Goal: Task Accomplishment & Management: Manage account settings

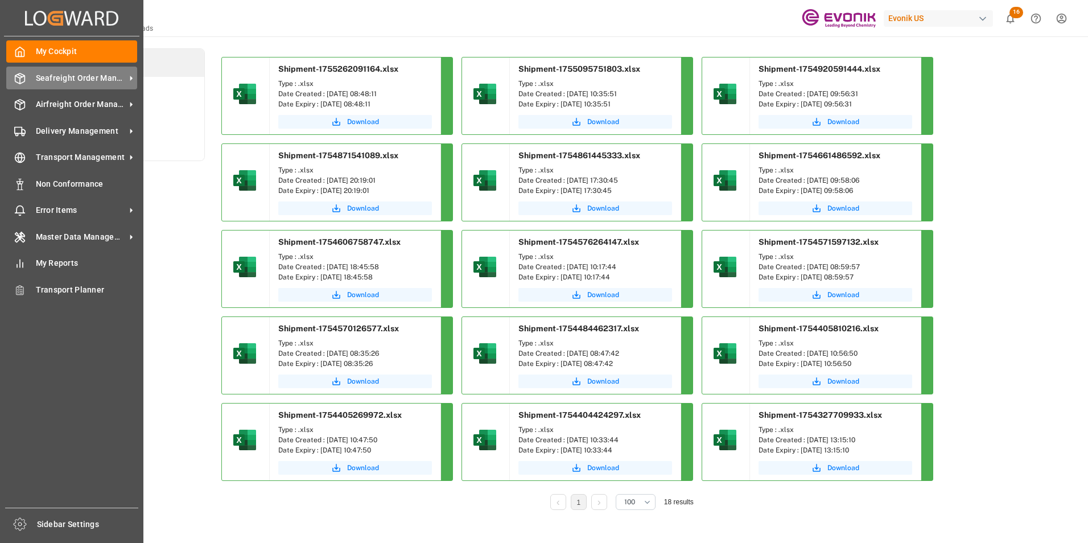
click at [79, 76] on span "Seafreight Order Management" at bounding box center [81, 78] width 90 height 12
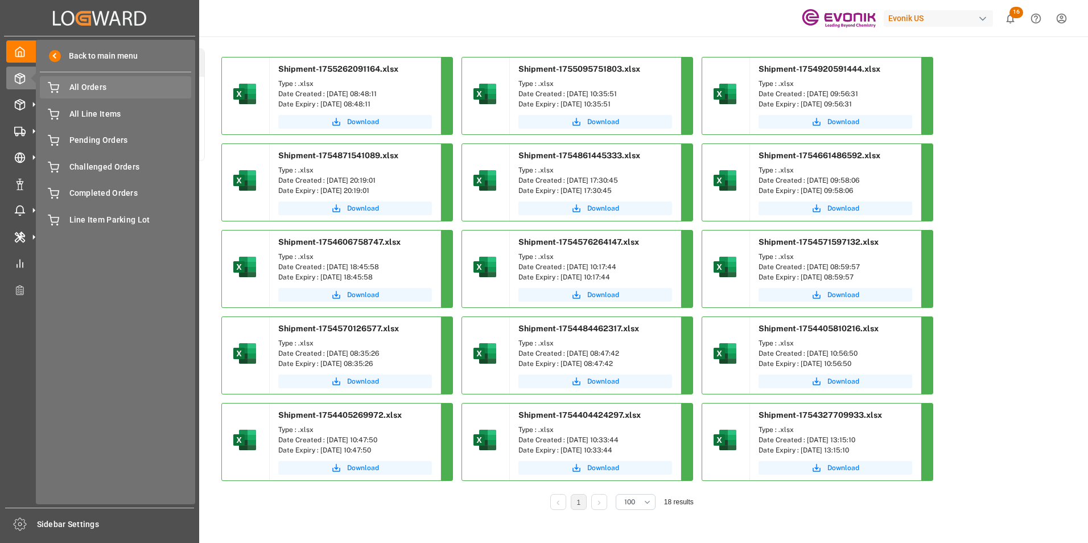
click at [92, 86] on span "All Orders" at bounding box center [130, 87] width 122 height 12
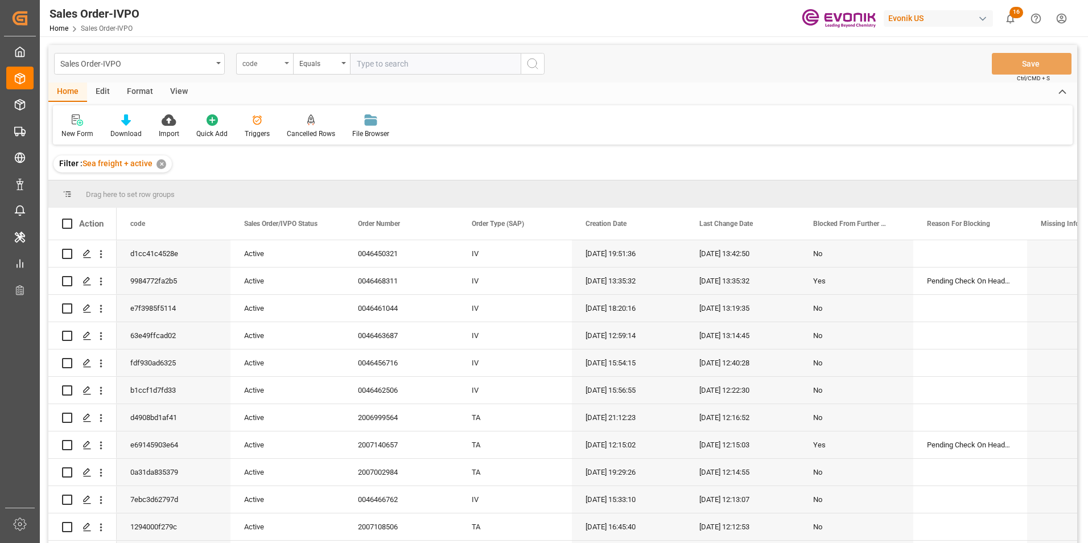
click at [287, 63] on icon "open menu" at bounding box center [286, 63] width 5 height 2
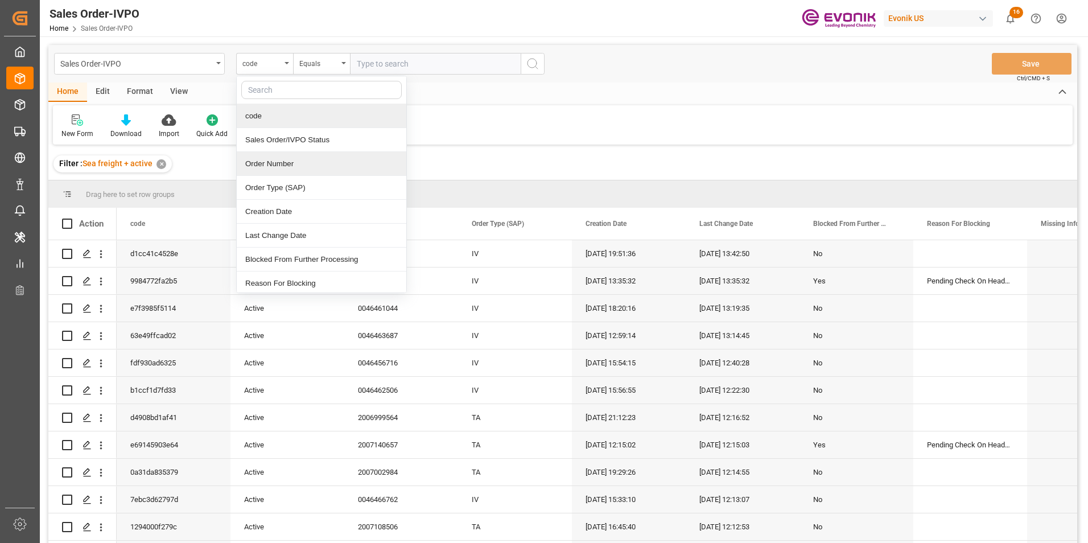
click at [274, 165] on div "Order Number" at bounding box center [322, 164] width 170 height 24
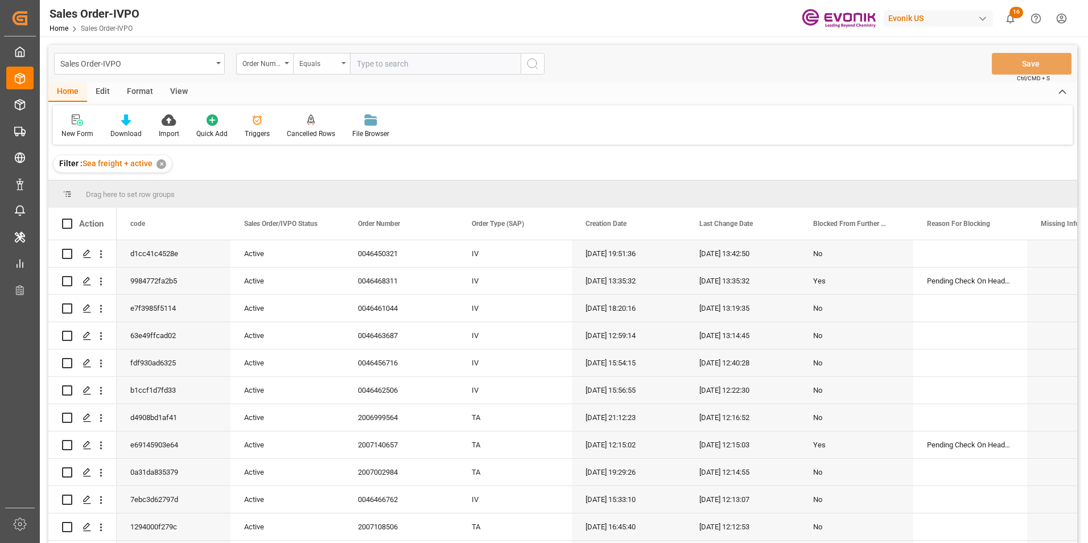
click at [342, 62] on icon "open menu" at bounding box center [343, 63] width 5 height 2
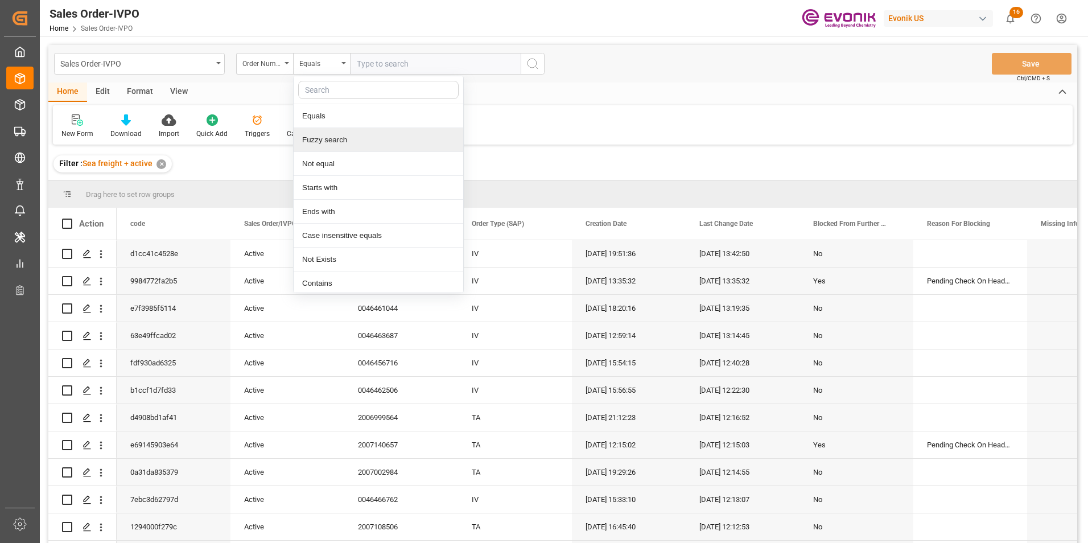
click at [344, 138] on div "Fuzzy search" at bounding box center [379, 140] width 170 height 24
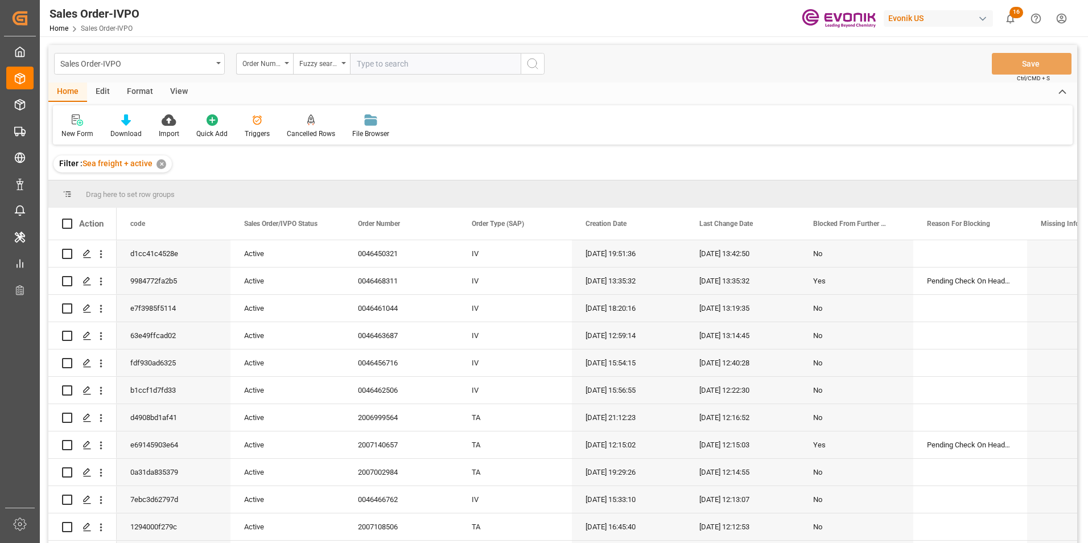
click at [378, 64] on input "text" at bounding box center [435, 64] width 171 height 22
paste input "2007068447"
type input "2007068447"
click at [534, 62] on icon "search button" at bounding box center [533, 64] width 14 height 14
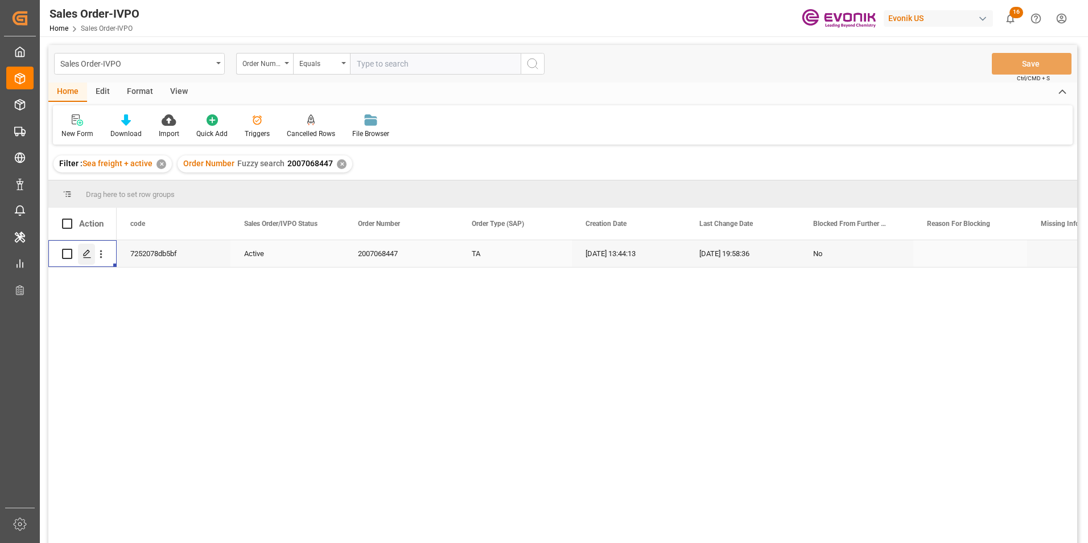
click at [85, 253] on icon "Press SPACE to select this row." at bounding box center [87, 253] width 9 height 9
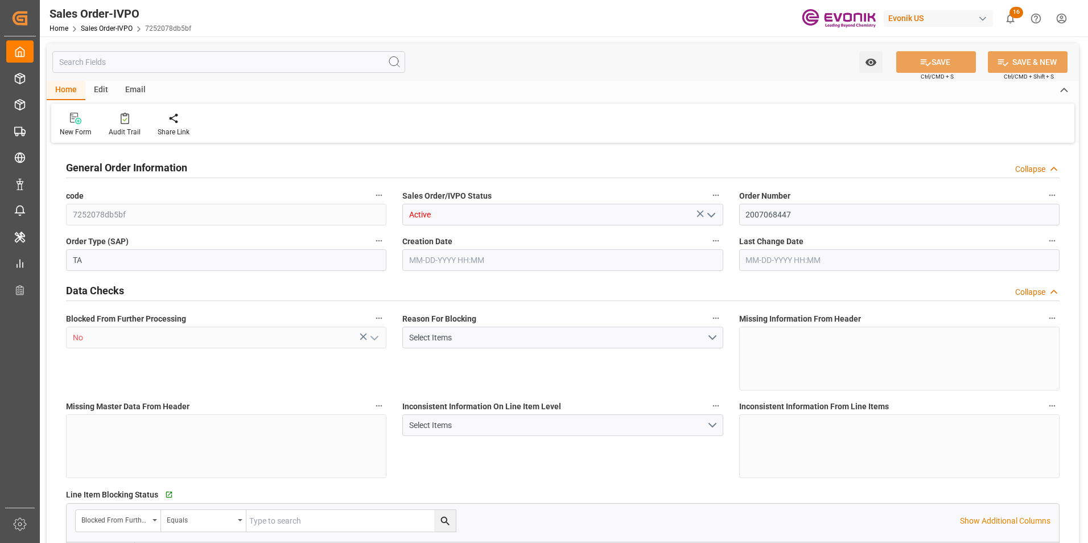
type input "PECLL"
type input "0"
type input "1"
type input "5290"
type input "08-01-2025 13:44"
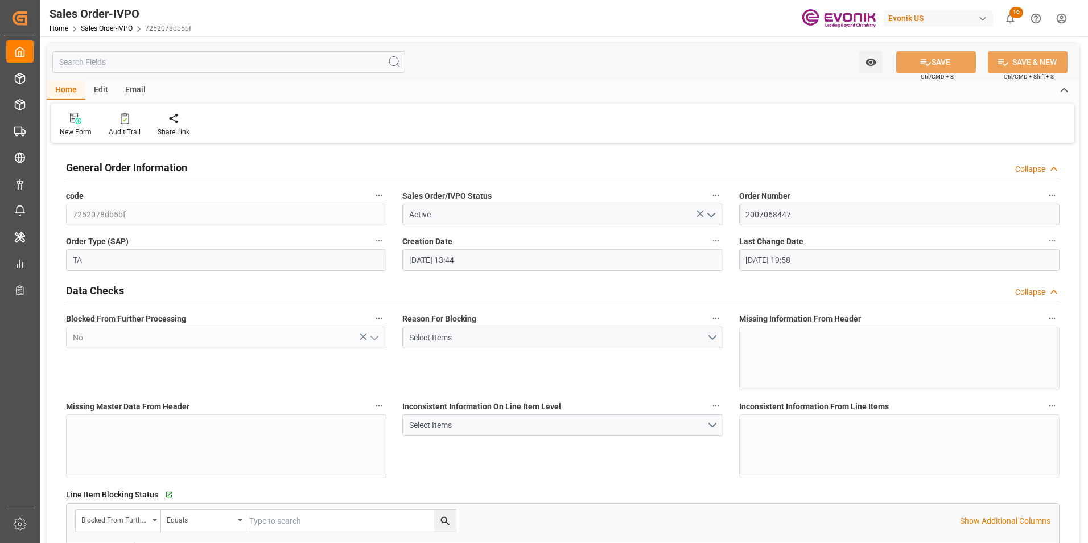
type input "08-13-2025 19:58"
click at [245, 120] on div at bounding box center [260, 118] width 57 height 12
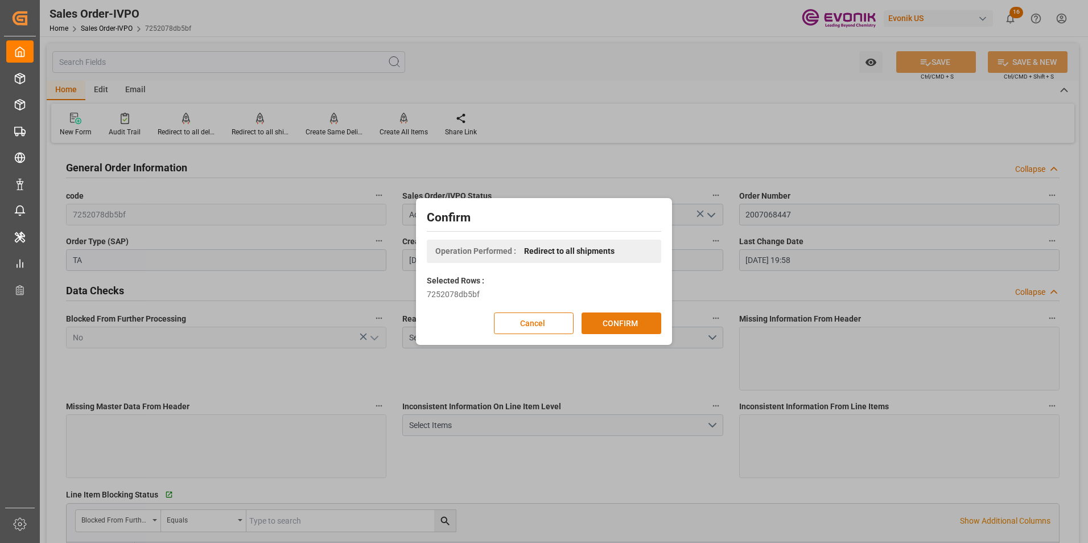
click at [633, 325] on button "CONFIRM" at bounding box center [621, 323] width 80 height 22
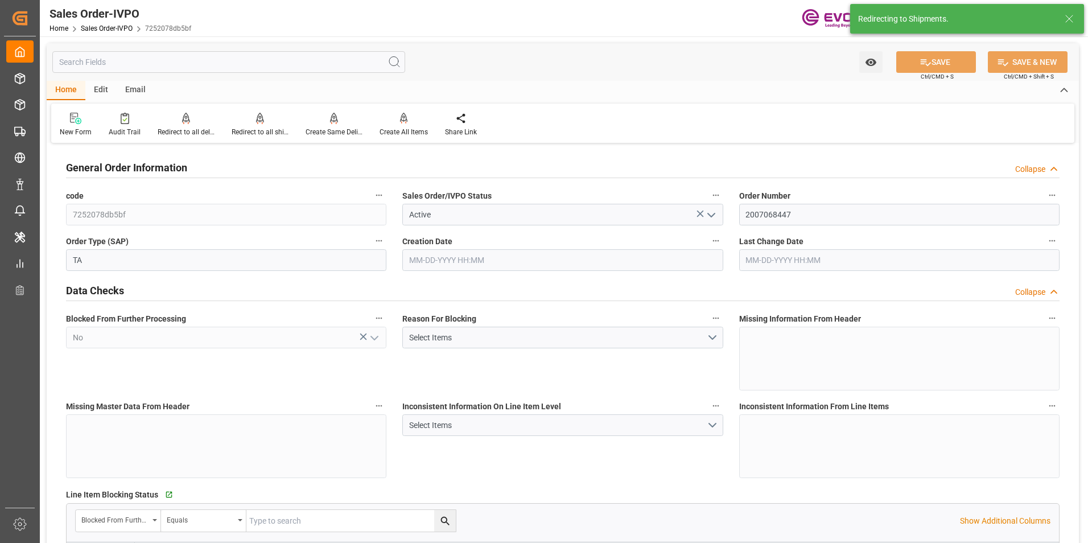
type input "PECLL"
type input "0"
type input "1"
type input "5290"
type input "08-01-2025 13:44"
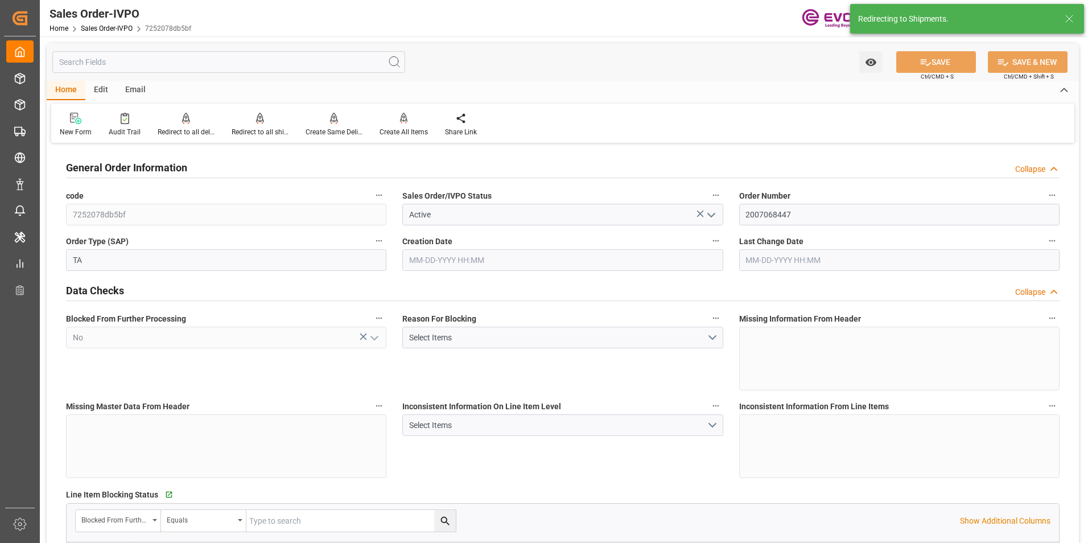
type input "08-13-2025 19:58"
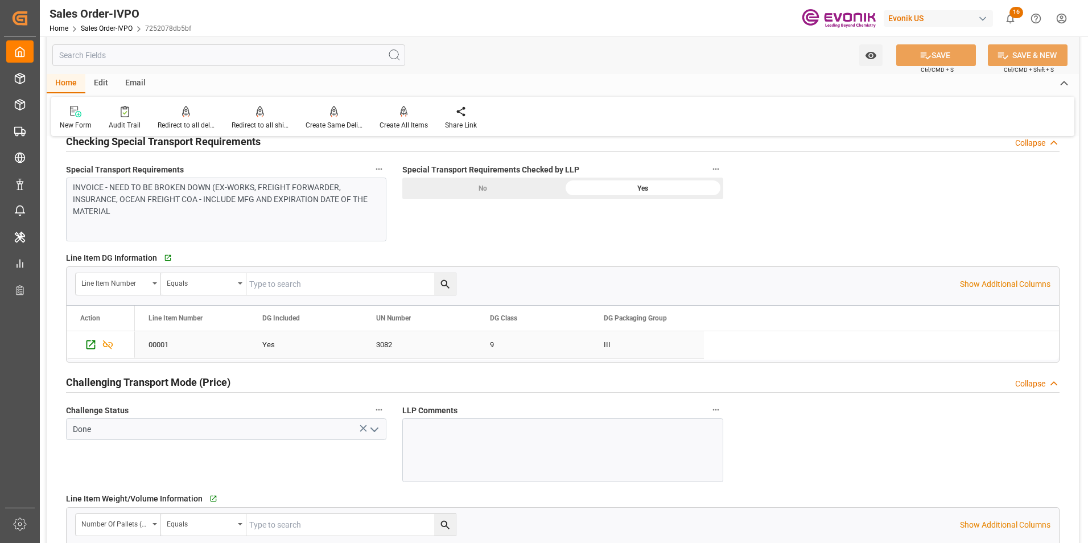
scroll to position [1479, 0]
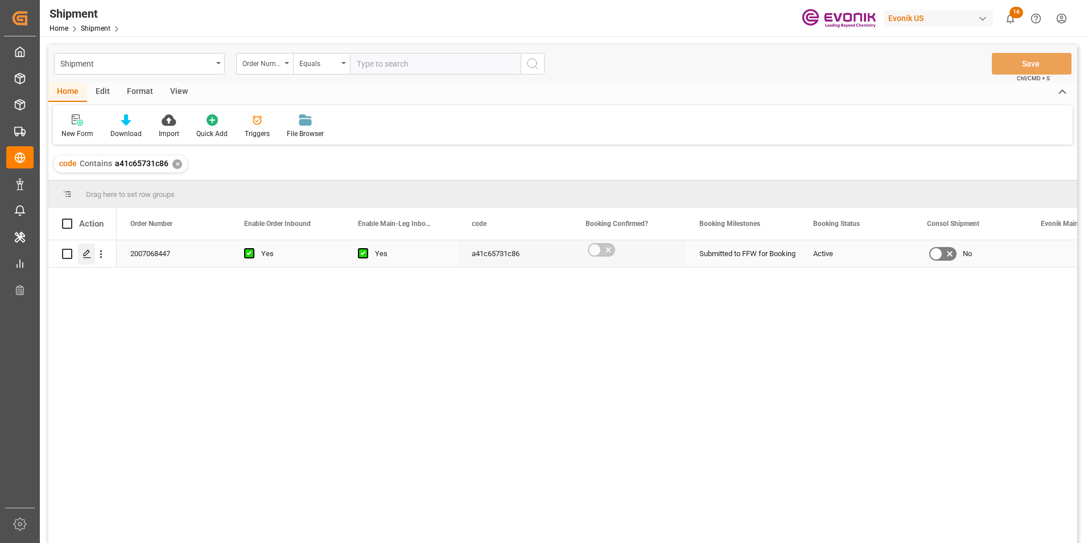
click at [86, 253] on icon "Press SPACE to select this row." at bounding box center [87, 253] width 9 height 9
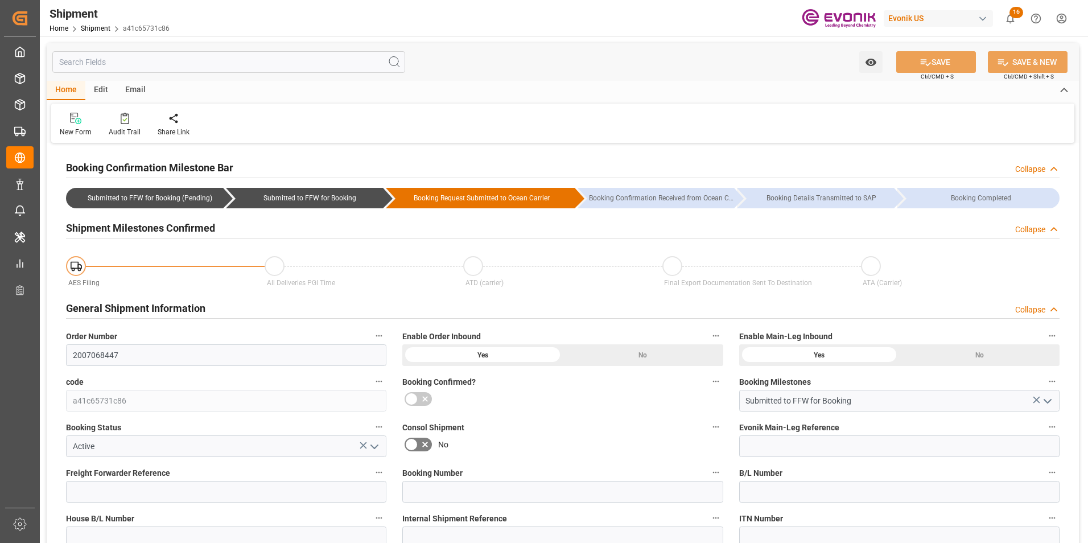
type input "09-19-2025 00:00"
type input "10-05-2025 00:00"
type input "09-15-2025 00:00"
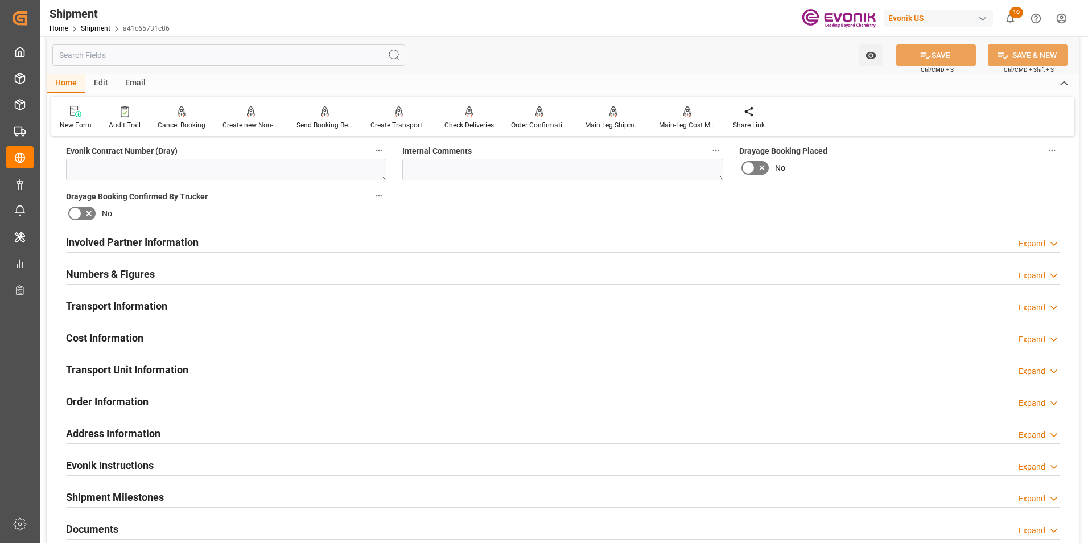
scroll to position [569, 0]
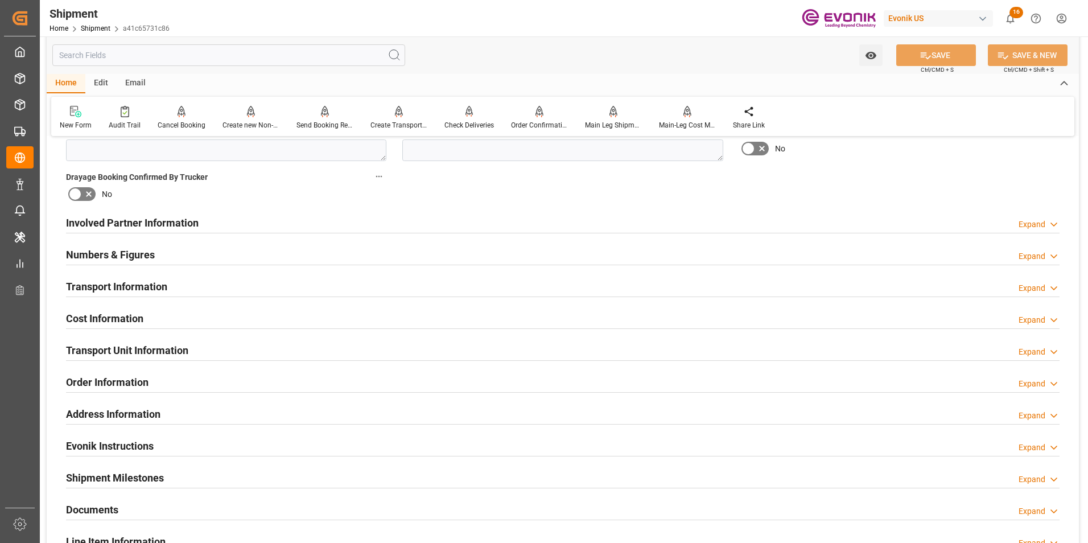
click at [514, 283] on div "Transport Information Expand" at bounding box center [562, 286] width 993 height 22
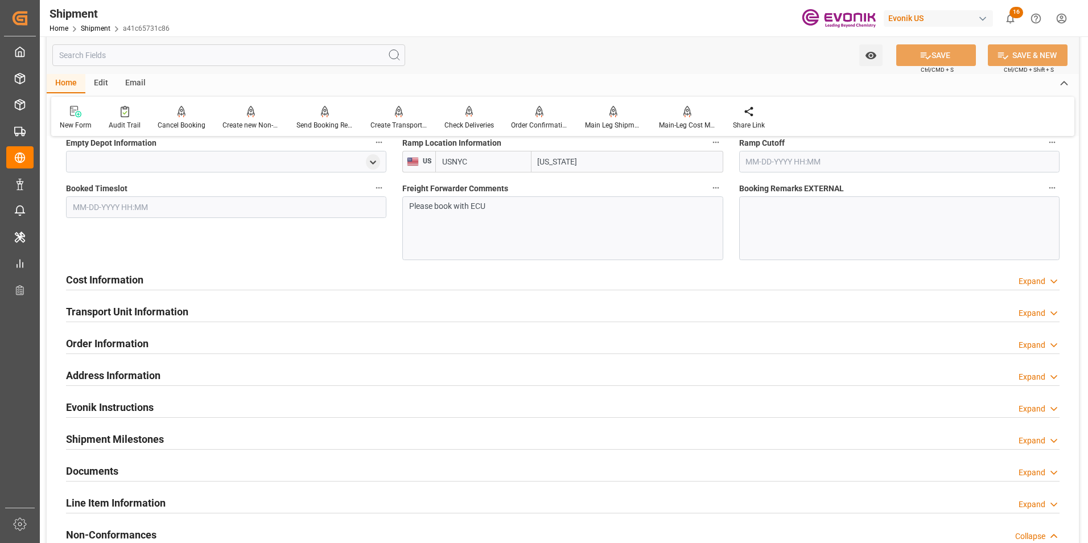
scroll to position [967, 0]
click at [509, 281] on div "Cost Information Expand" at bounding box center [562, 280] width 993 height 22
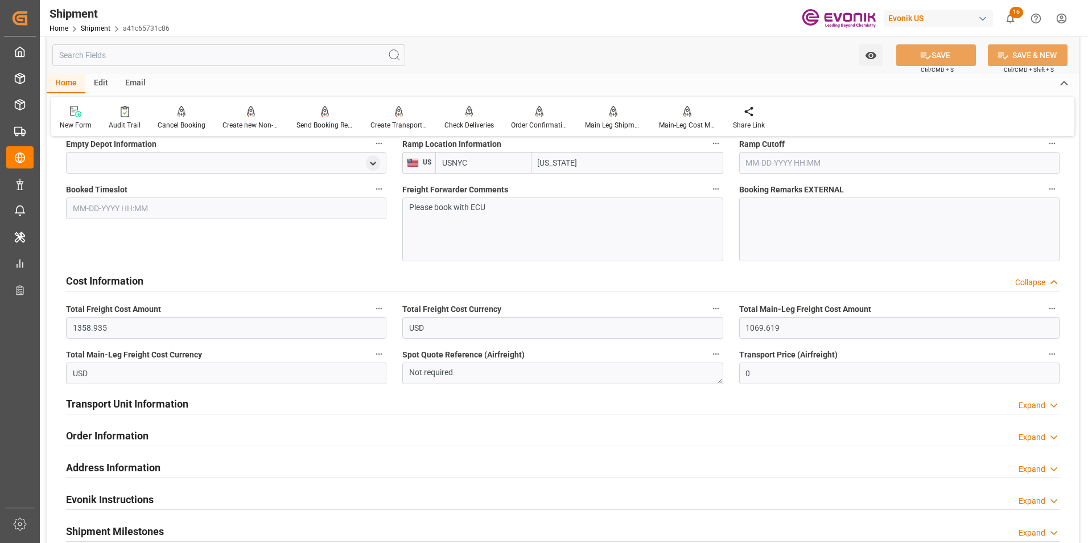
scroll to position [1024, 0]
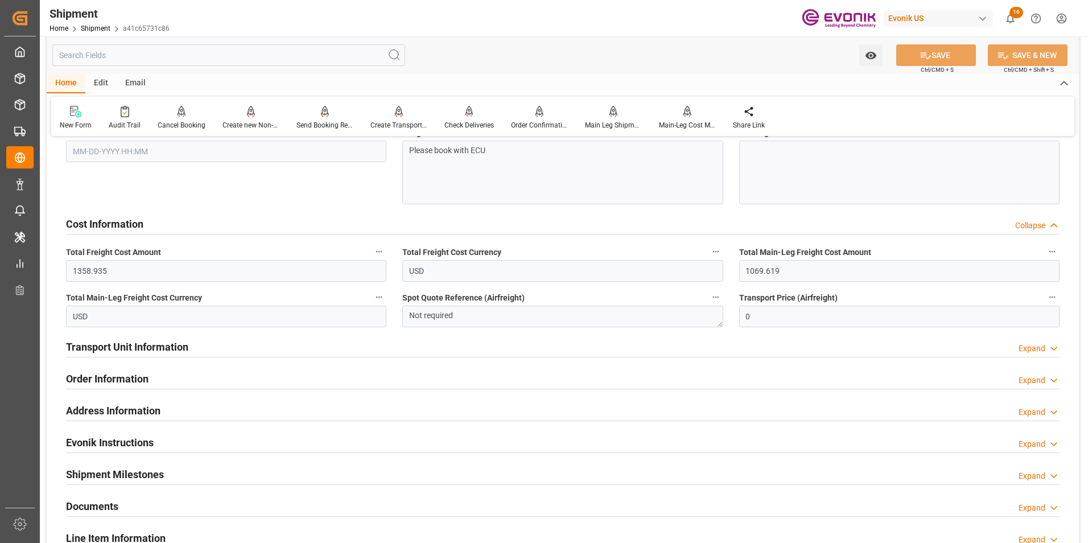
click at [537, 343] on div "Transport Unit Information Expand" at bounding box center [562, 346] width 993 height 22
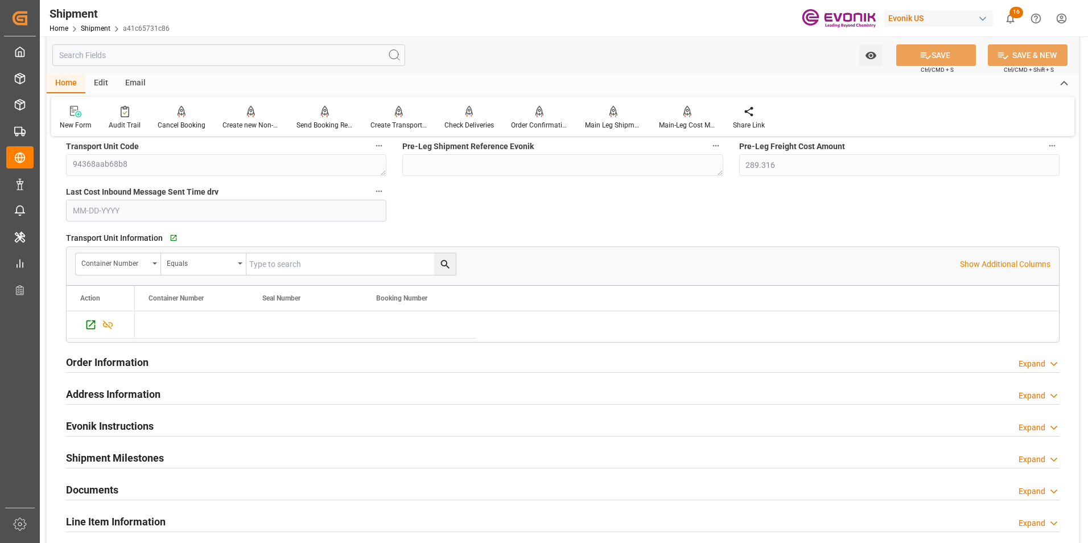
scroll to position [1309, 0]
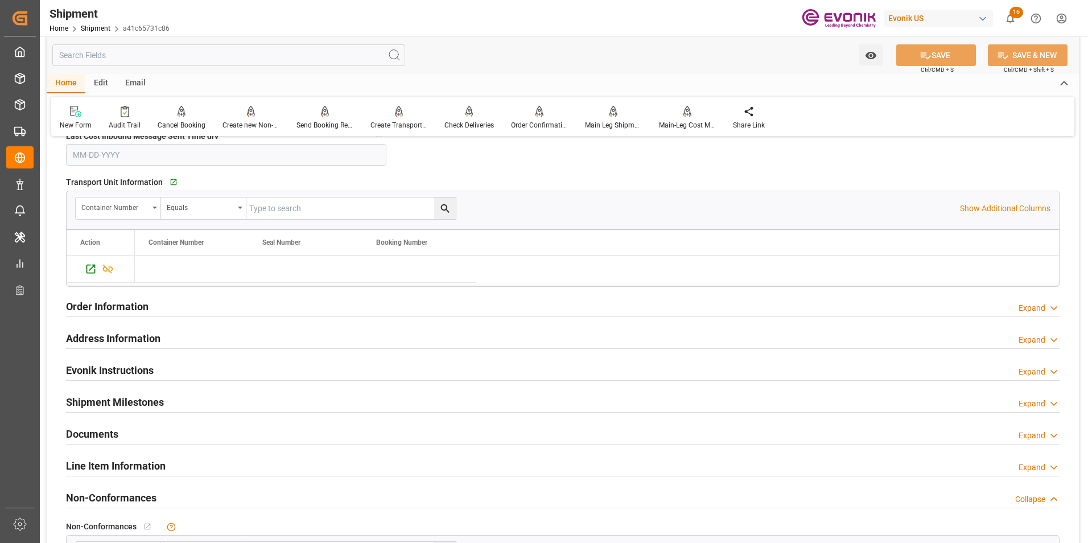
click at [494, 305] on div "Order Information Expand" at bounding box center [562, 306] width 993 height 22
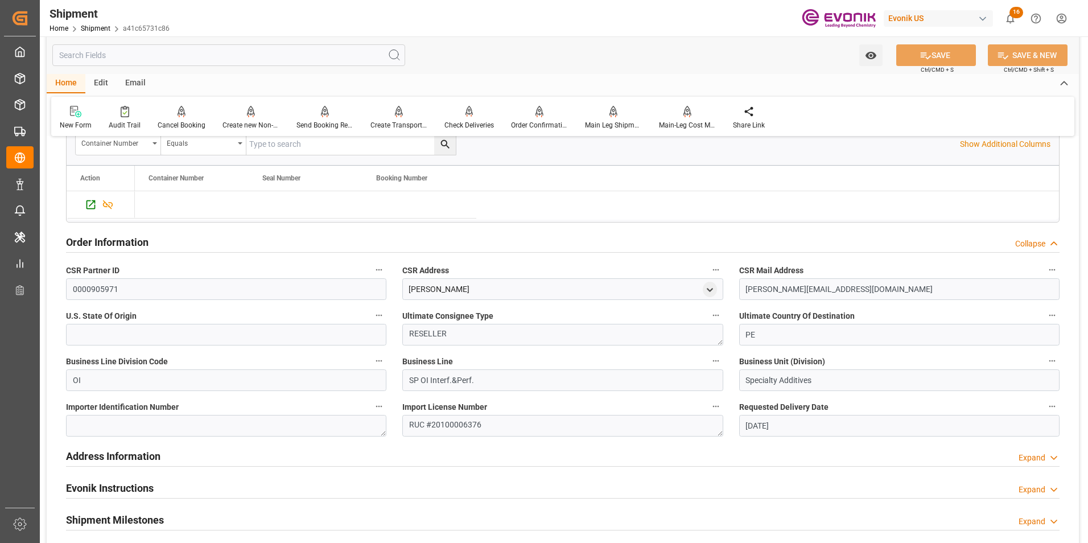
scroll to position [1479, 0]
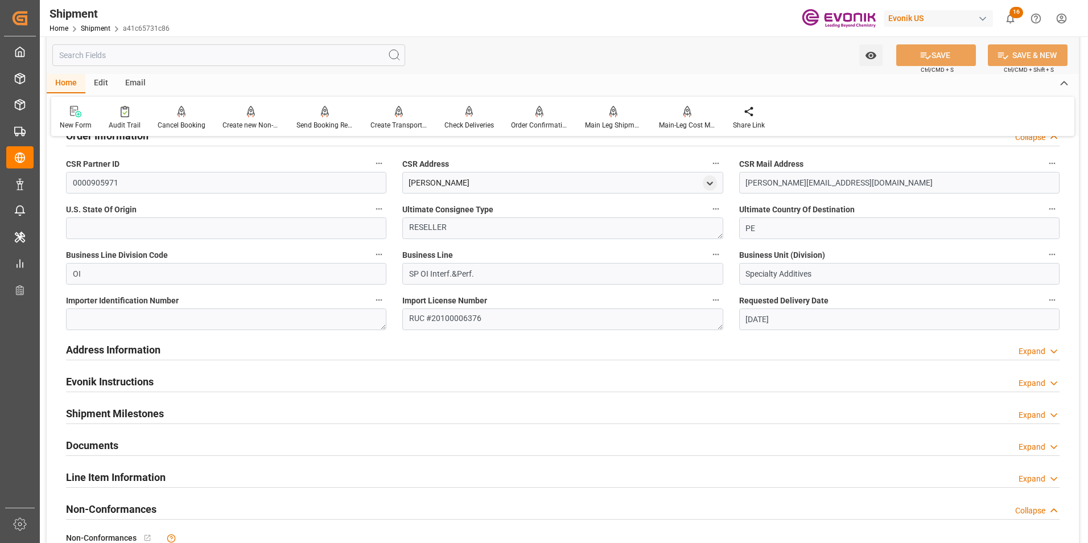
click at [565, 20] on div "Shipment Home Shipment a41c65731c86 Evonik US 16 Notifications Only show unread…" at bounding box center [560, 18] width 1056 height 36
click at [498, 17] on div "Shipment Home Shipment a41c65731c86 Evonik US 16 Notifications Only show unread…" at bounding box center [560, 18] width 1056 height 36
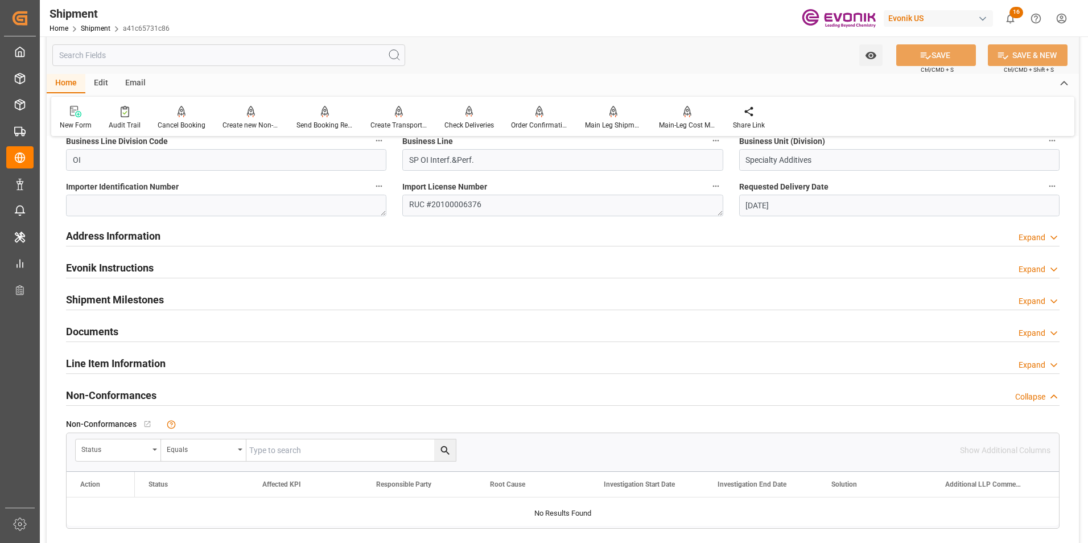
click at [173, 217] on div "Importer Identification Number" at bounding box center [226, 198] width 336 height 46
click at [210, 275] on div "Evonik Instructions Expand" at bounding box center [562, 267] width 993 height 22
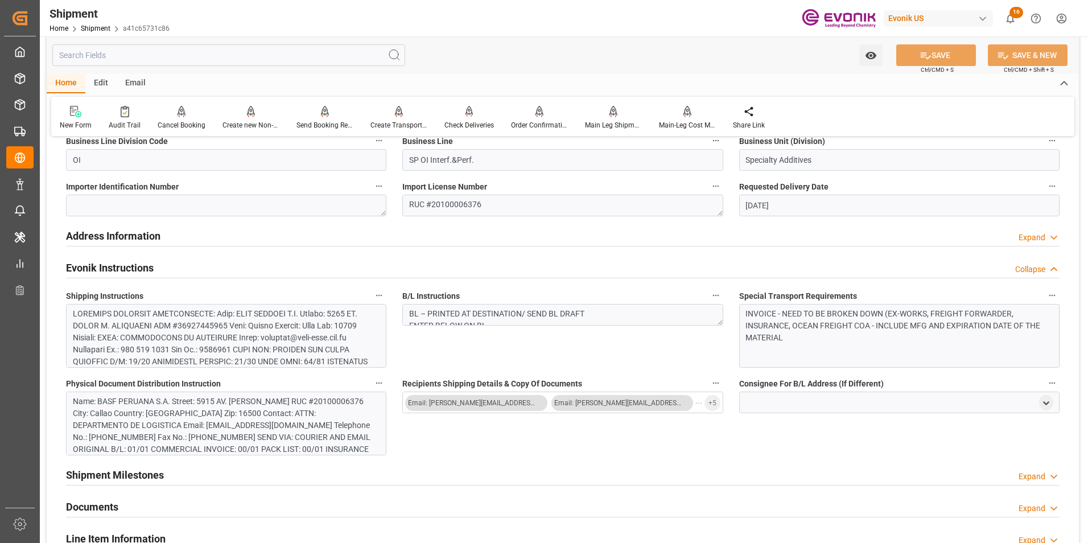
click at [221, 261] on div "Evonik Instructions Collapse" at bounding box center [562, 267] width 993 height 22
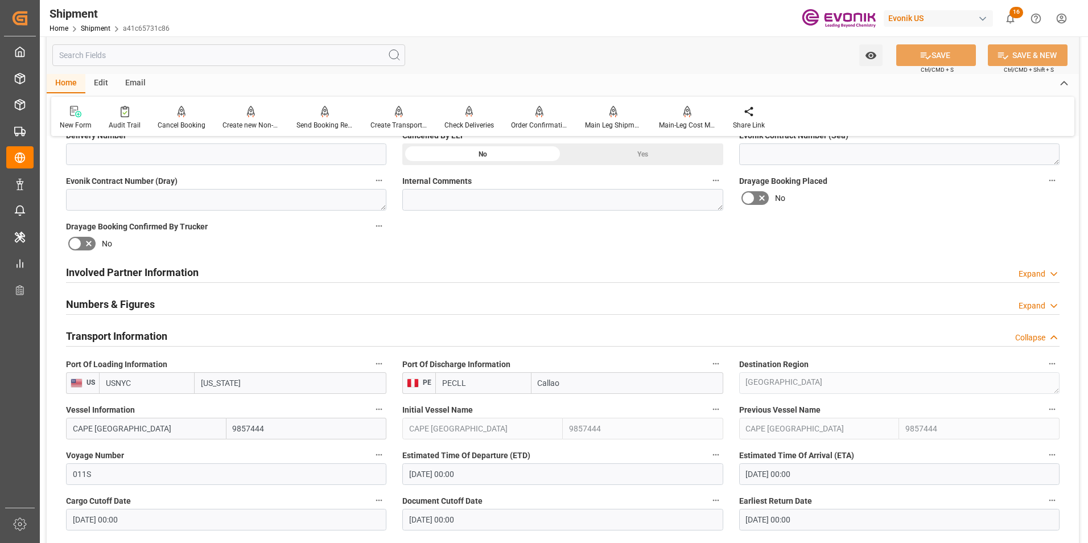
scroll to position [512, 0]
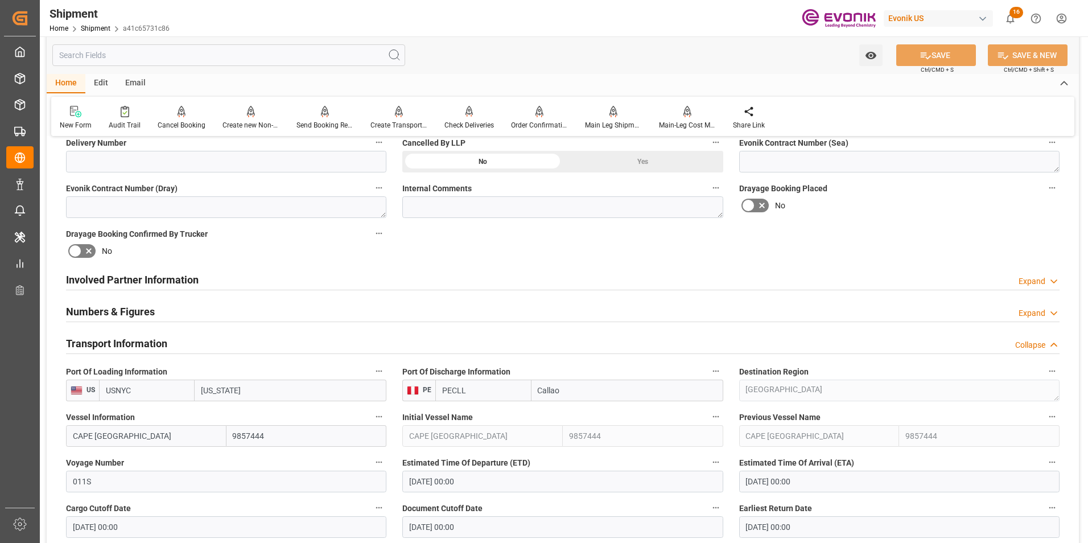
click at [272, 306] on div "Numbers & Figures Expand" at bounding box center [562, 311] width 993 height 22
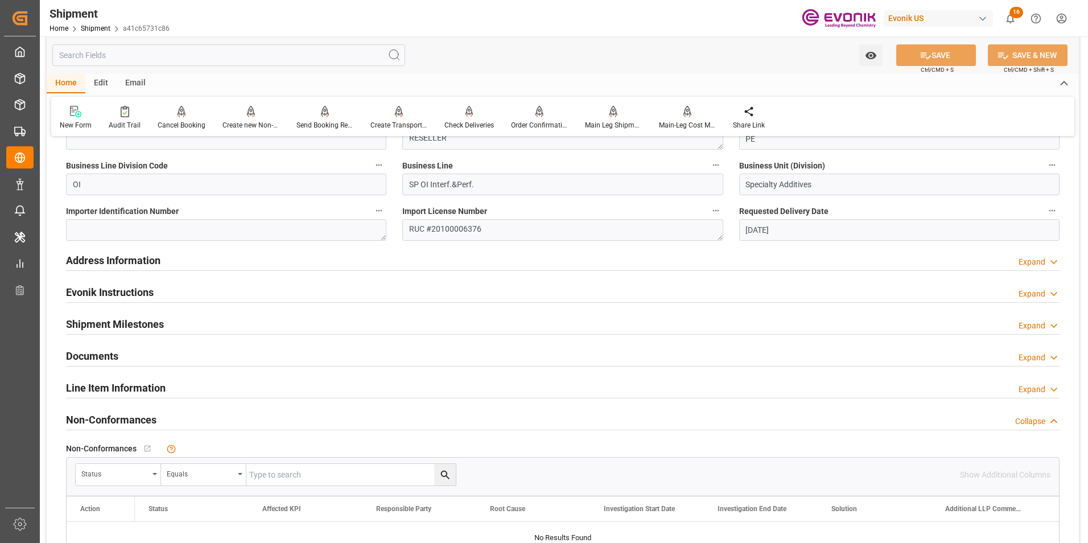
scroll to position [1707, 0]
drag, startPoint x: 386, startPoint y: 354, endPoint x: 444, endPoint y: 385, distance: 65.7
click at [386, 354] on div "Documents Expand" at bounding box center [562, 354] width 993 height 22
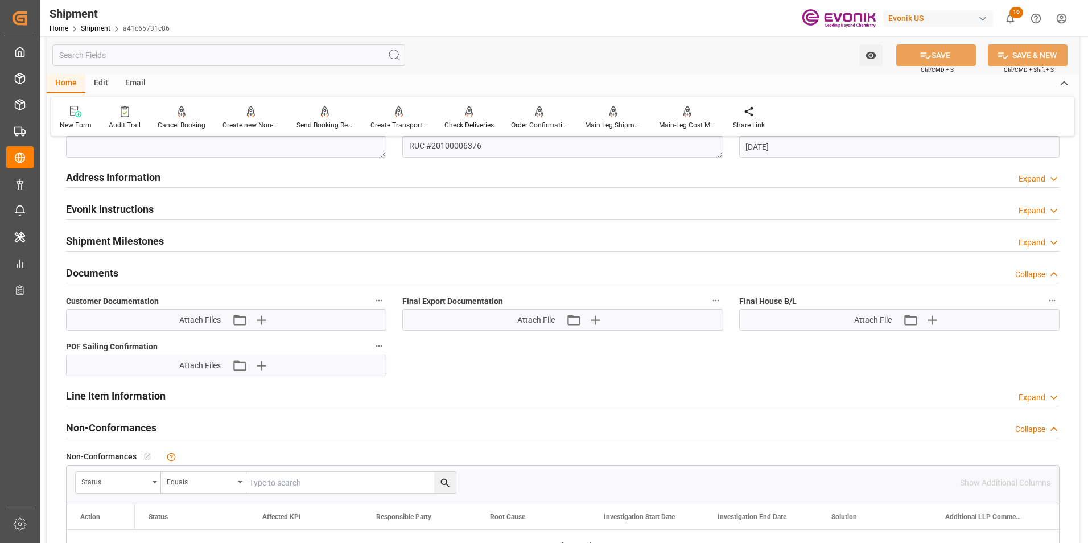
scroll to position [1935, 0]
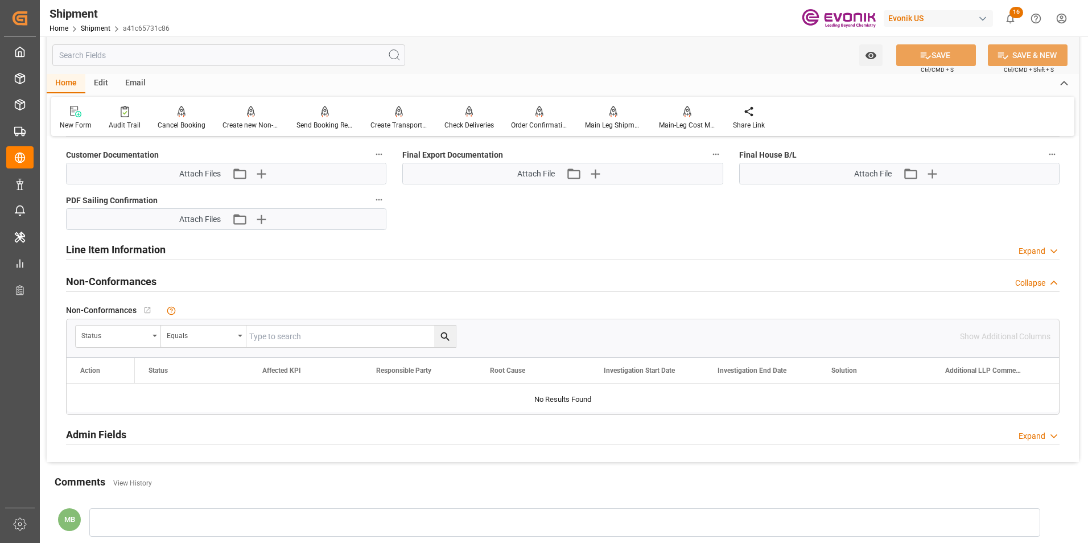
click at [489, 245] on div "Line Item Information Expand" at bounding box center [562, 249] width 993 height 22
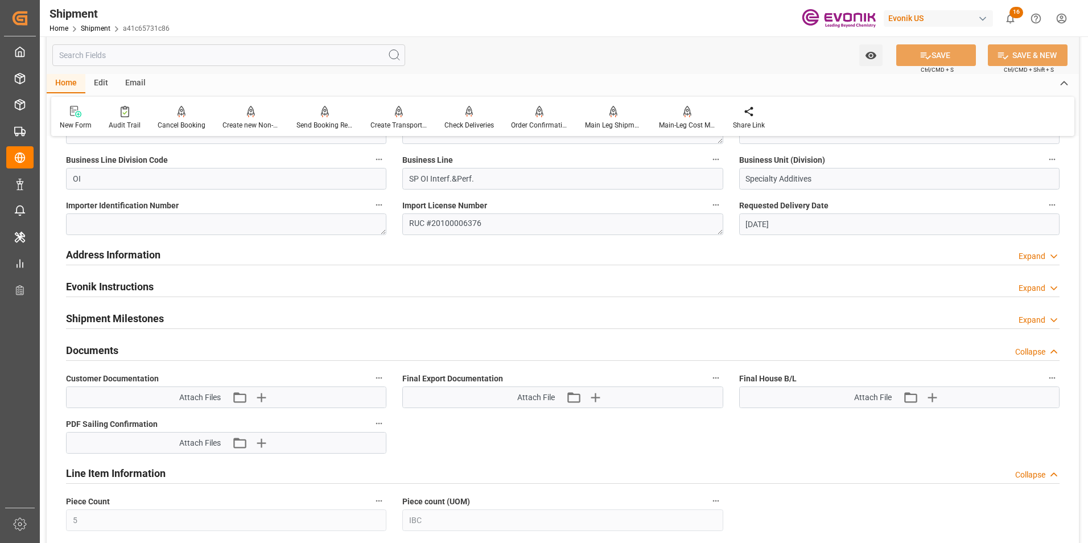
scroll to position [1707, 0]
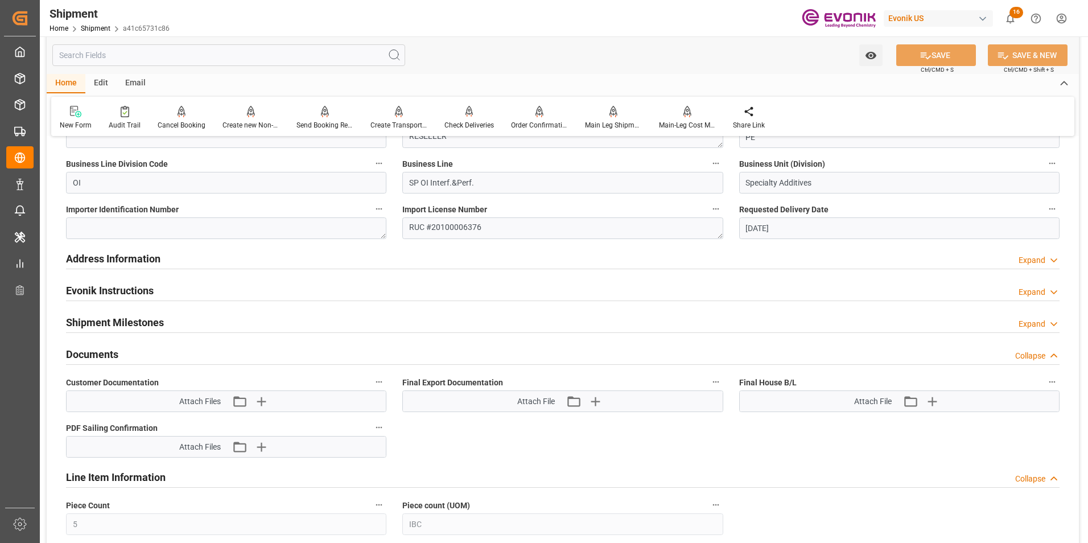
click at [386, 259] on div "Address Information Expand" at bounding box center [562, 258] width 993 height 22
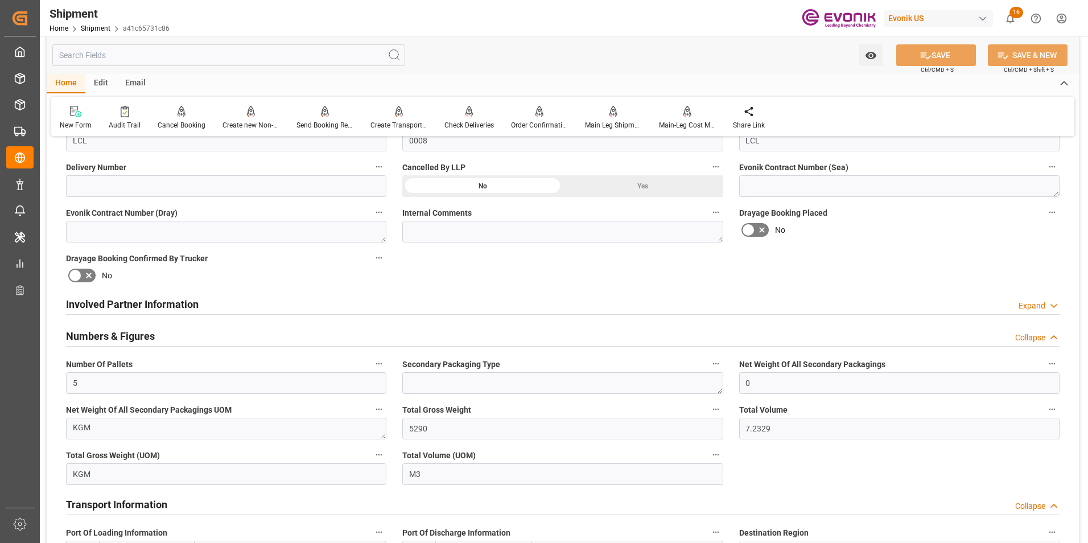
scroll to position [303, 0]
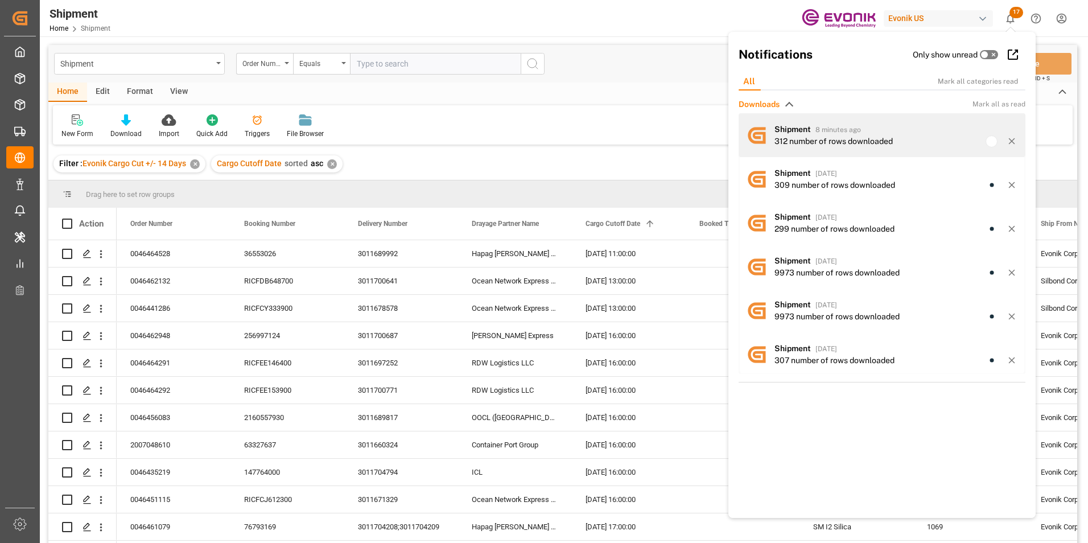
click at [811, 134] on div "Shipment 8 minutes ago" at bounding box center [895, 129] width 243 height 12
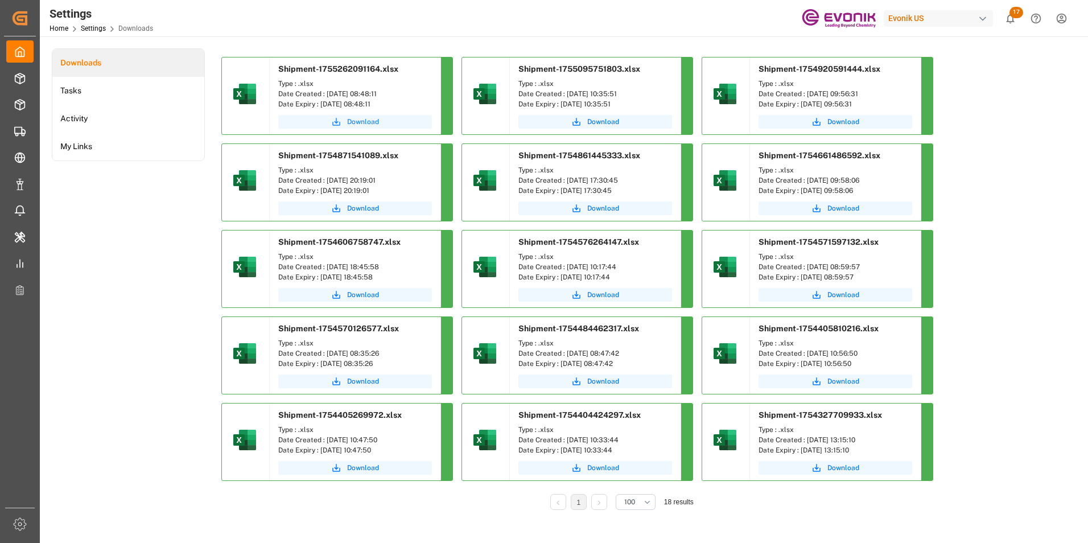
click at [360, 122] on span "Download" at bounding box center [363, 122] width 32 height 10
